Goal: Use online tool/utility

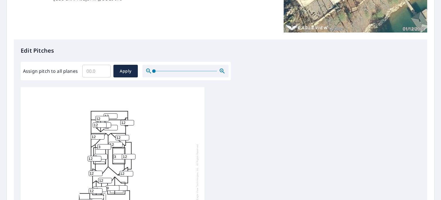
scroll to position [172, 0]
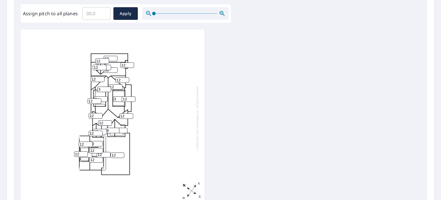
type input "13"
click at [100, 141] on input "13" at bounding box center [96, 143] width 14 height 5
click at [101, 148] on input "13" at bounding box center [96, 150] width 14 height 5
drag, startPoint x: 95, startPoint y: 147, endPoint x: 90, endPoint y: 147, distance: 5.8
click at [90, 148] on input "13" at bounding box center [96, 150] width 14 height 5
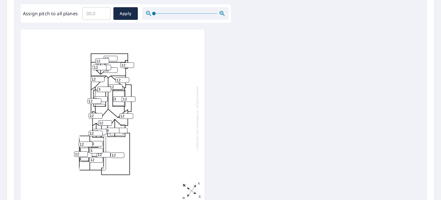
type input "3"
drag, startPoint x: 96, startPoint y: 141, endPoint x: 88, endPoint y: 142, distance: 7.9
click at [88, 142] on div "12 12 12 13 12 12 3 12 3 3 12 12 12 12 12 12 9 12 12 12 12 12 12 12 3 12 12 12 …" at bounding box center [113, 118] width 184 height 180
type input "3"
drag, startPoint x: 95, startPoint y: 156, endPoint x: 89, endPoint y: 157, distance: 6.4
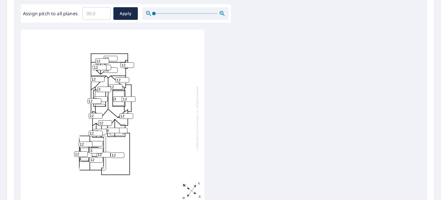
click at [89, 157] on div "12 12 12 3 12 12 3 12 3 3 12 12 12 12 12 12 9 12 12 12 12 12 12 12 3 12 12 12 12" at bounding box center [113, 118] width 184 height 180
type input "3"
click at [93, 185] on div "12 12 12 3 12 12 3 12 3 3 12 12 12 12 12 12 9 12 12 12 12 12 12 3 3 12 12 12 12" at bounding box center [113, 118] width 184 height 180
drag, startPoint x: 99, startPoint y: 126, endPoint x: 93, endPoint y: 126, distance: 5.5
click at [93, 126] on div "12 12 12 3 12 12 3 12 3 3 12 12 12 12 12 12 9 12 12 12 12 12 12 3 3 12 12 12 12" at bounding box center [113, 118] width 184 height 180
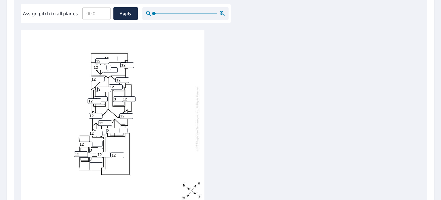
type input "3"
click at [45, 139] on div "12 12 12 3 12 12 3 12 3 3 12 12 12 12 12 12 9 12 3 12 12 12 12 3 3 12 12 12 12" at bounding box center [113, 118] width 184 height 180
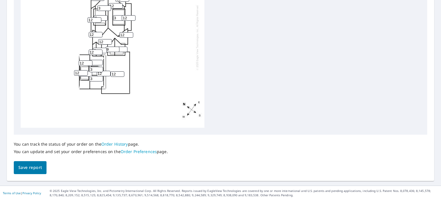
scroll to position [169, 0]
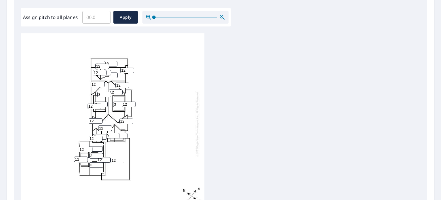
click at [204, 85] on div "12 12 12 3 12 12 3 12 3 3 12 12 12 12 12 12 9 12 3 12 12 12 12 3 3 12 12 12 12" at bounding box center [113, 123] width 184 height 180
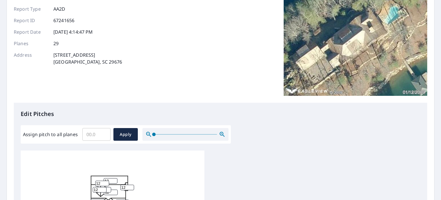
scroll to position [0, 0]
